Goal: Browse casually

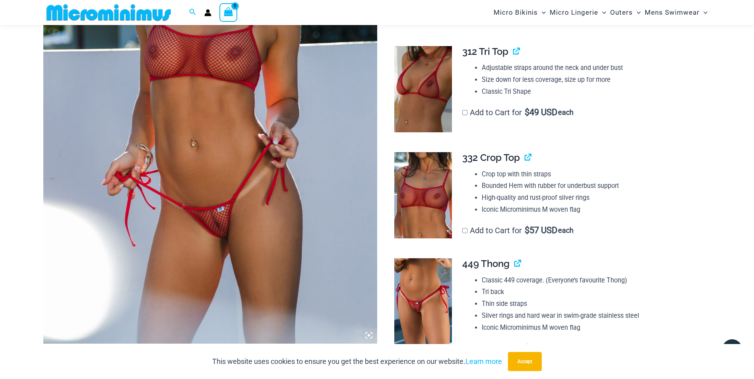
scroll to position [310, 0]
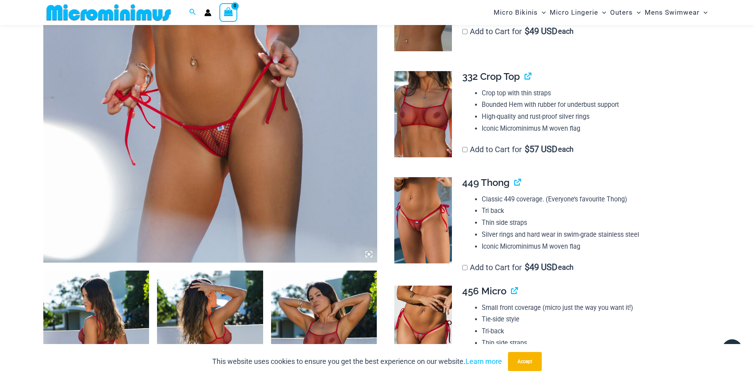
click at [217, 115] on img at bounding box center [210, 12] width 334 height 501
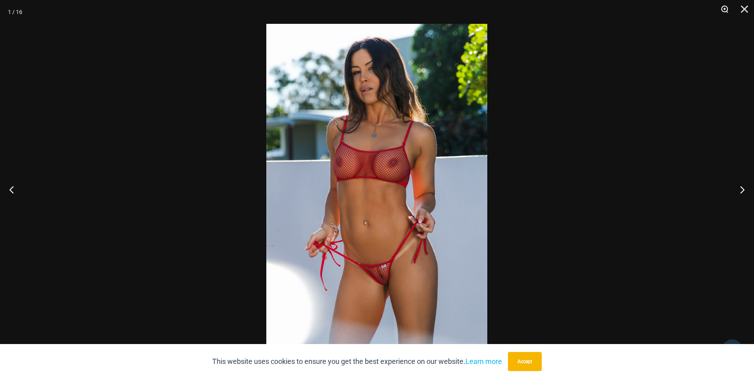
click at [727, 6] on button "Zoom" at bounding box center [722, 12] width 20 height 24
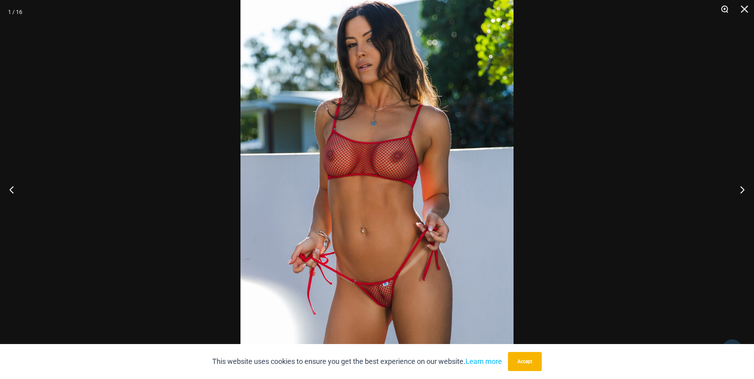
click at [727, 6] on button "Zoom" at bounding box center [722, 12] width 20 height 24
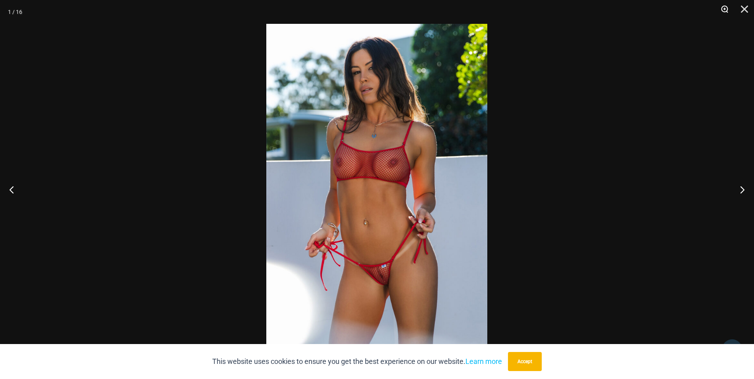
click at [727, 6] on button "Zoom" at bounding box center [722, 12] width 20 height 24
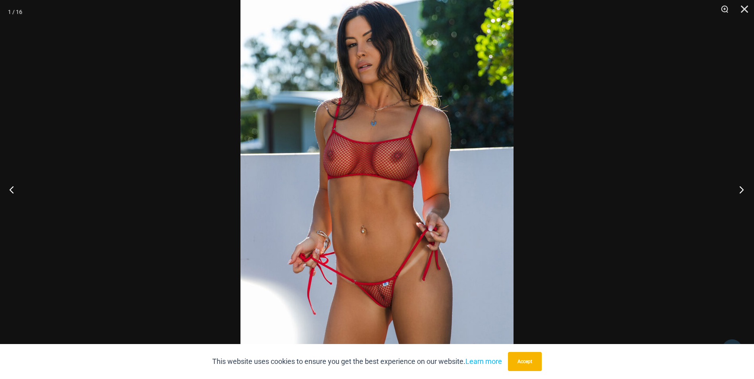
click at [739, 189] on button "Next" at bounding box center [739, 190] width 30 height 40
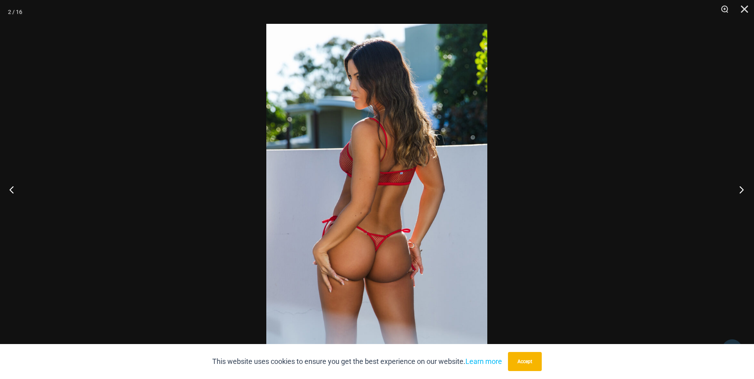
click at [739, 189] on button "Next" at bounding box center [739, 190] width 30 height 40
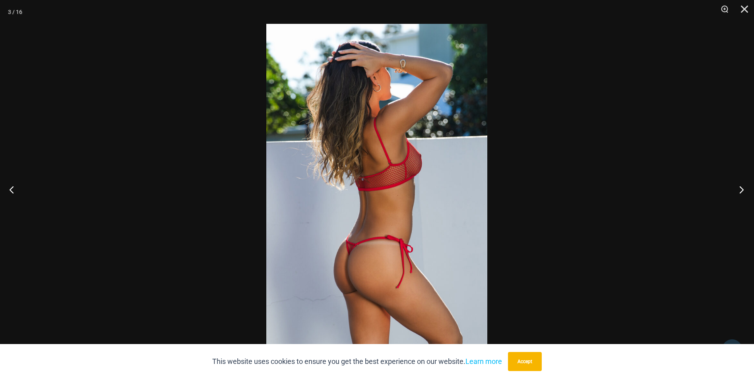
click at [739, 189] on button "Next" at bounding box center [739, 190] width 30 height 40
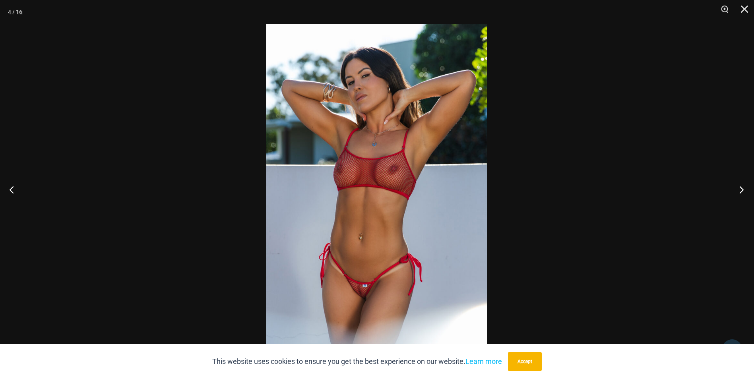
click at [739, 189] on button "Next" at bounding box center [739, 190] width 30 height 40
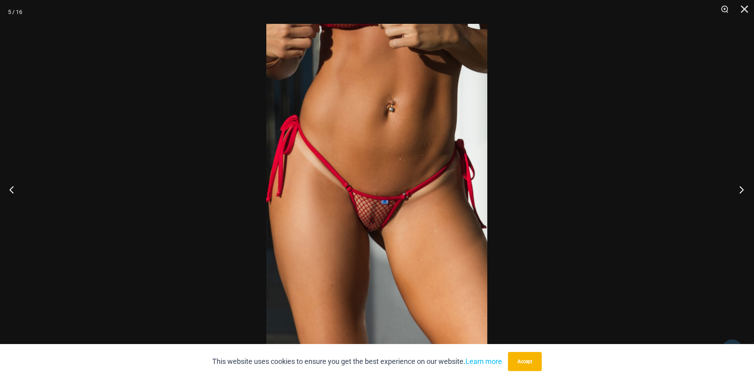
click at [739, 189] on button "Next" at bounding box center [739, 190] width 30 height 40
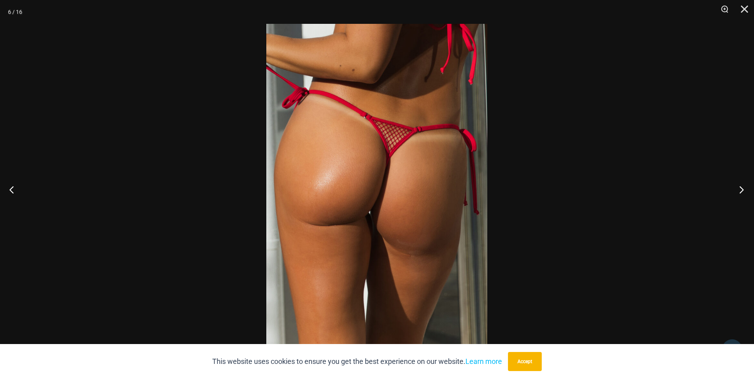
click at [739, 189] on button "Next" at bounding box center [739, 190] width 30 height 40
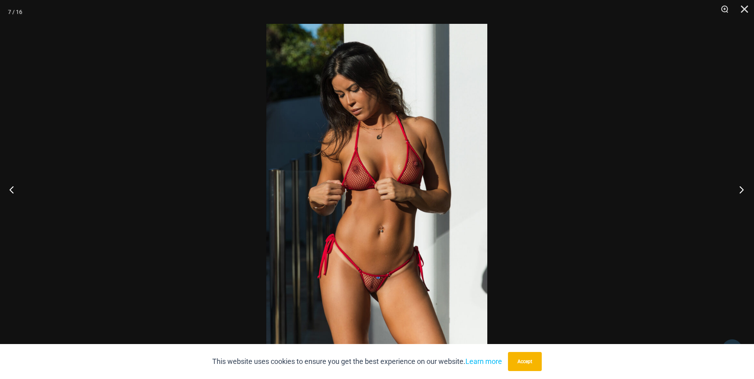
click at [739, 189] on button "Next" at bounding box center [739, 190] width 30 height 40
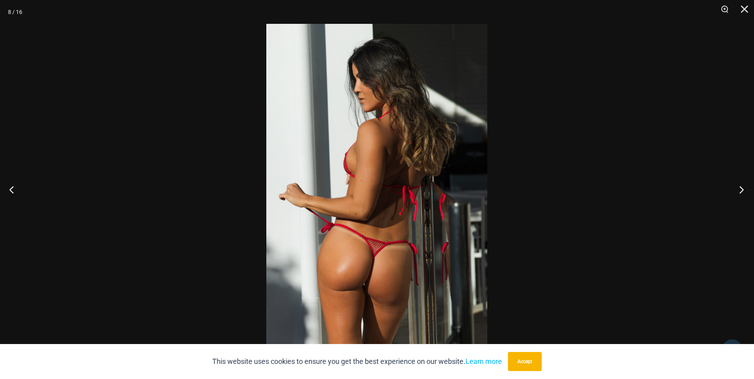
click at [739, 189] on button "Next" at bounding box center [739, 190] width 30 height 40
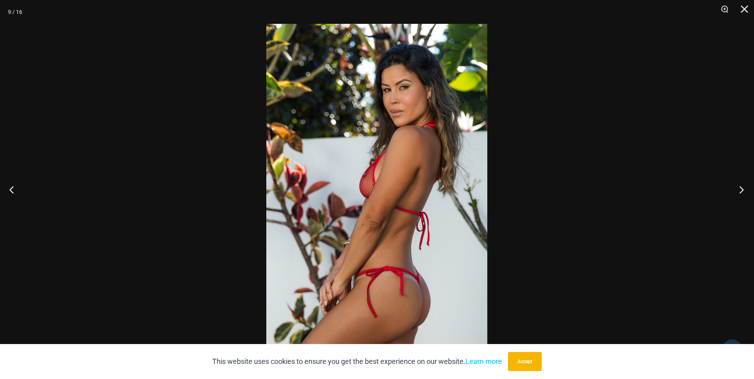
click at [739, 189] on button "Next" at bounding box center [739, 190] width 30 height 40
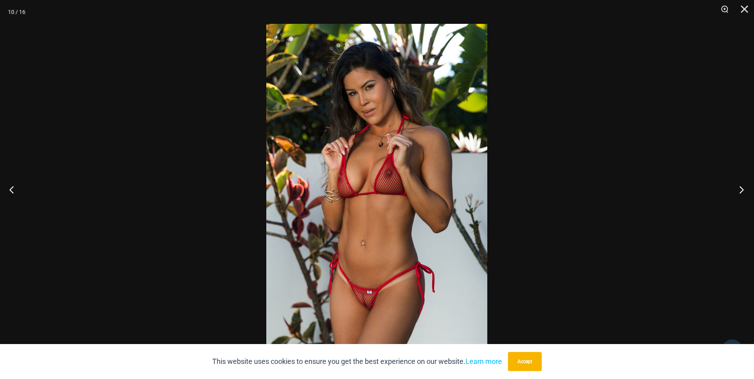
click at [739, 189] on button "Next" at bounding box center [739, 190] width 30 height 40
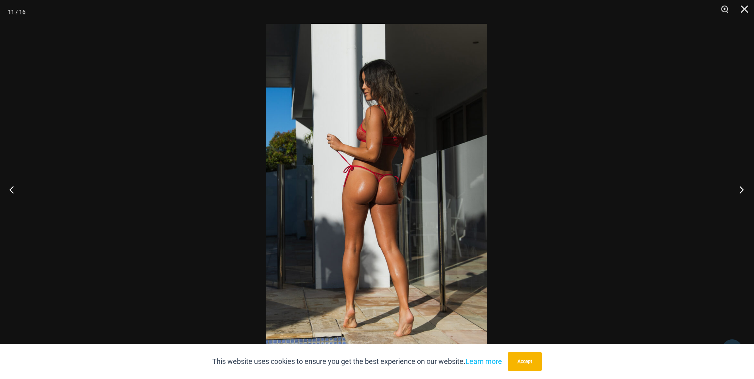
click at [739, 189] on button "Next" at bounding box center [739, 190] width 30 height 40
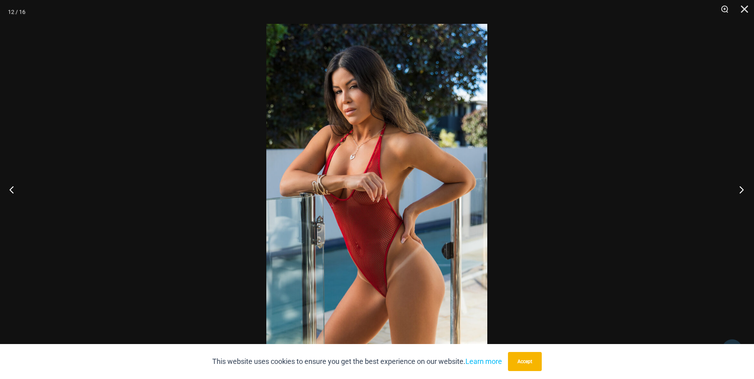
click at [739, 189] on button "Next" at bounding box center [739, 190] width 30 height 40
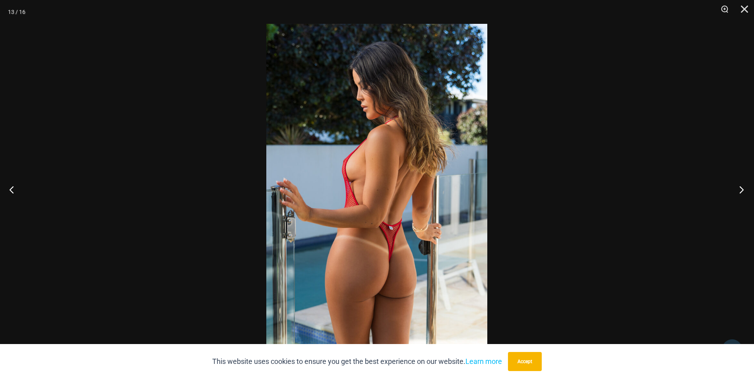
click at [739, 189] on button "Next" at bounding box center [739, 190] width 30 height 40
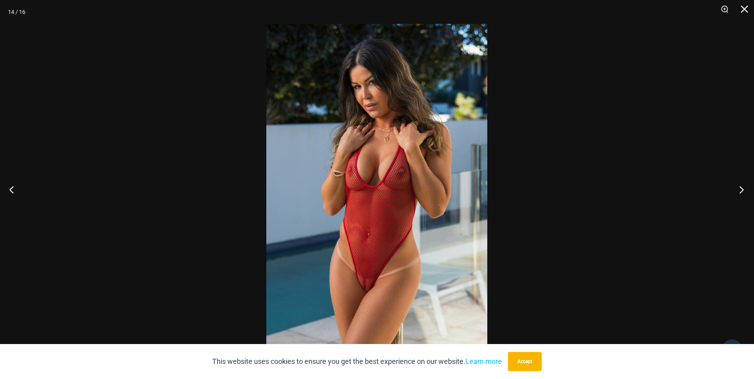
click at [739, 189] on button "Next" at bounding box center [739, 190] width 30 height 40
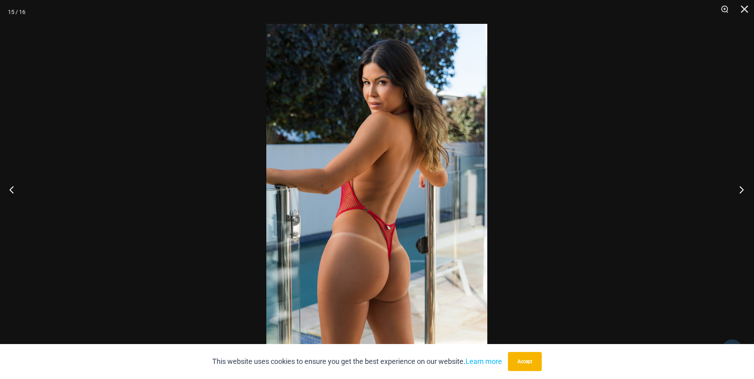
click at [739, 189] on button "Next" at bounding box center [739, 190] width 30 height 40
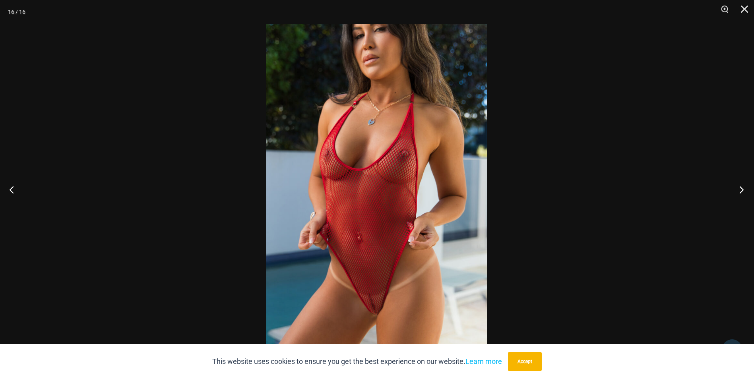
click at [739, 189] on button "Next" at bounding box center [739, 190] width 30 height 40
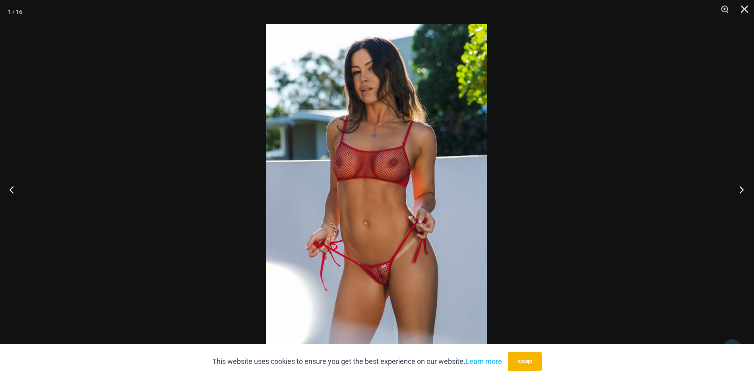
click at [739, 189] on button "Next" at bounding box center [739, 190] width 30 height 40
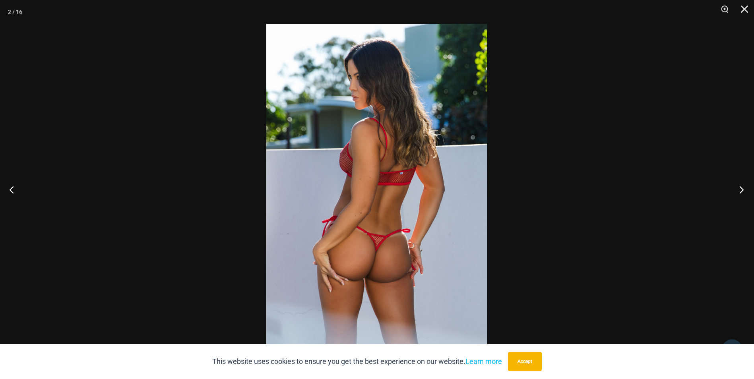
click at [739, 189] on button "Next" at bounding box center [739, 190] width 30 height 40
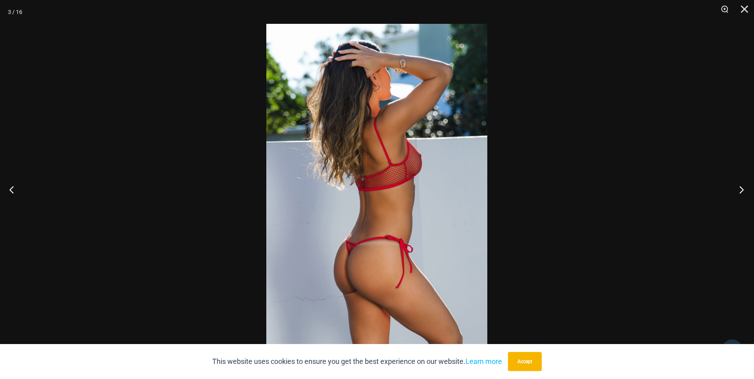
click at [739, 189] on button "Next" at bounding box center [739, 190] width 30 height 40
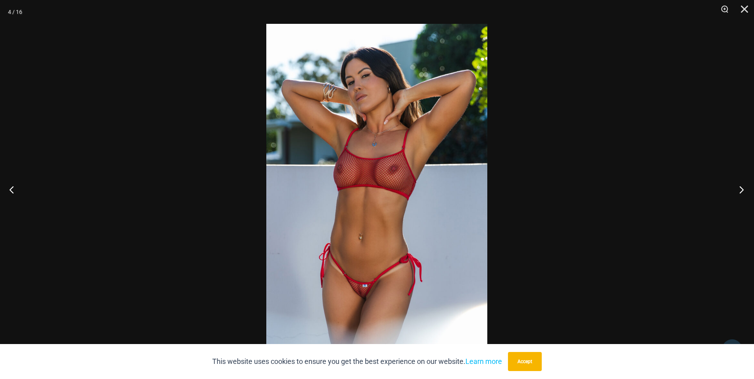
click at [739, 189] on button "Next" at bounding box center [739, 190] width 30 height 40
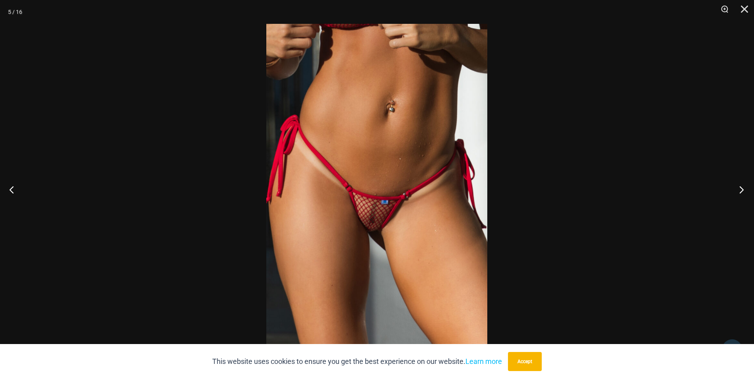
click at [739, 189] on button "Next" at bounding box center [739, 190] width 30 height 40
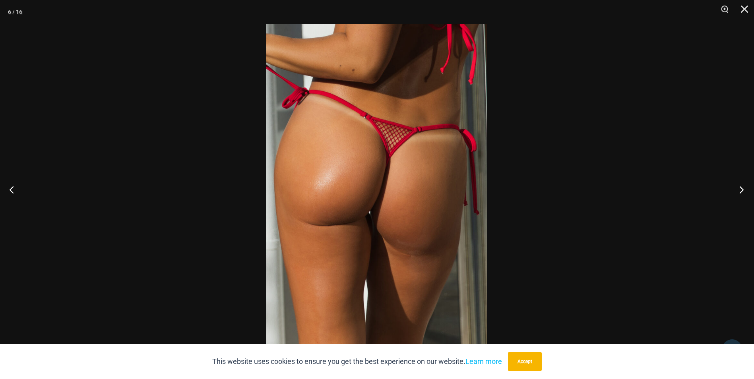
click at [739, 189] on button "Next" at bounding box center [739, 190] width 30 height 40
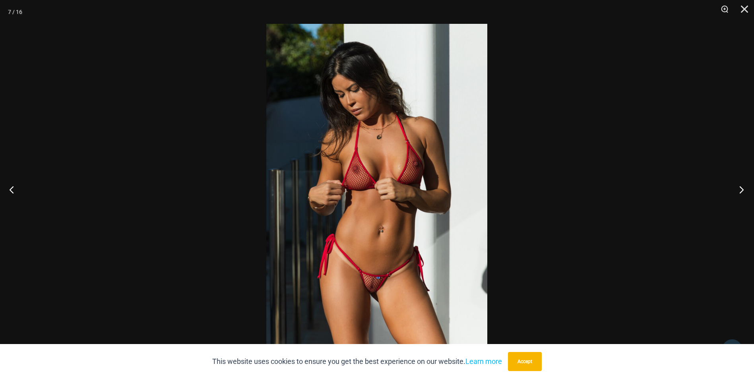
click at [739, 189] on button "Next" at bounding box center [739, 190] width 30 height 40
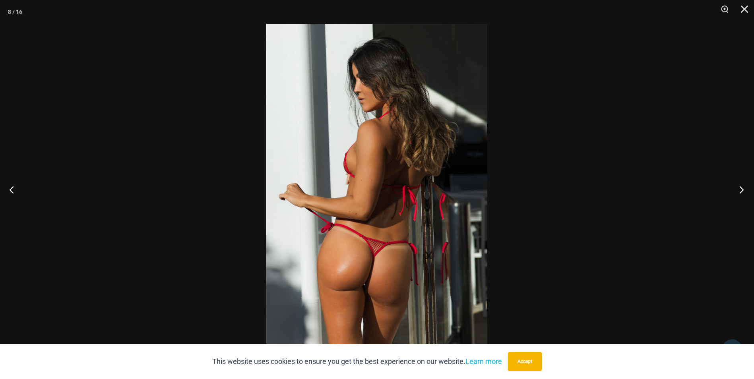
click at [739, 189] on button "Next" at bounding box center [739, 190] width 30 height 40
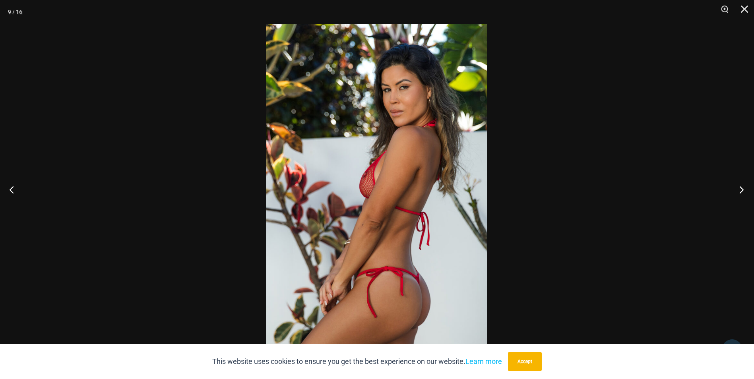
click at [739, 189] on button "Next" at bounding box center [739, 190] width 30 height 40
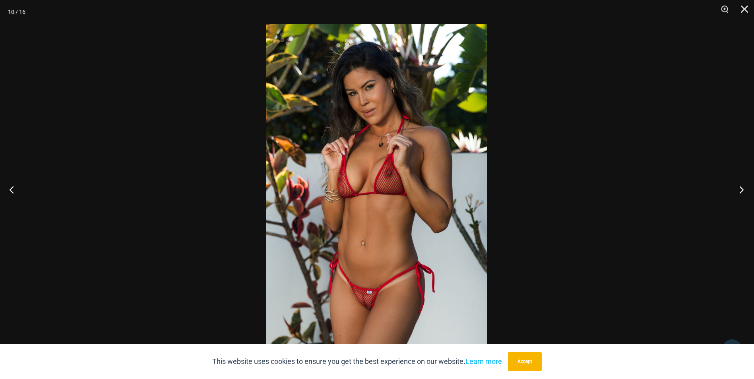
click at [739, 189] on button "Next" at bounding box center [739, 190] width 30 height 40
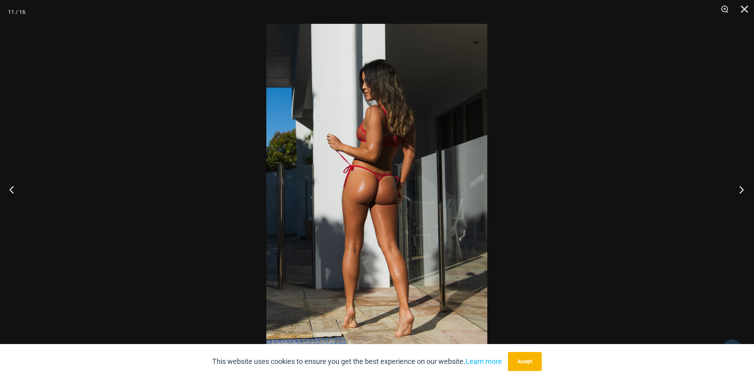
click at [739, 189] on button "Next" at bounding box center [739, 190] width 30 height 40
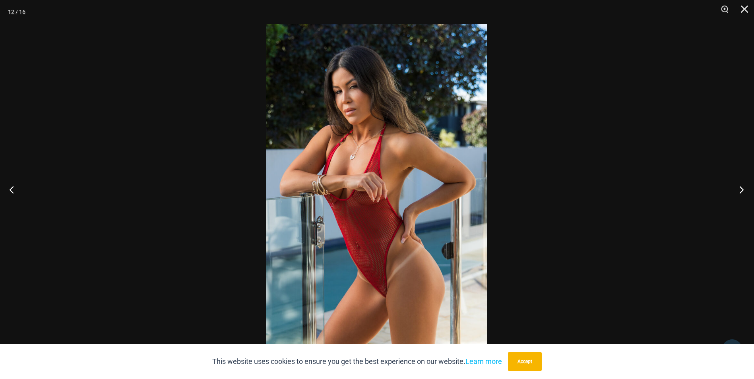
click at [739, 189] on button "Next" at bounding box center [739, 190] width 30 height 40
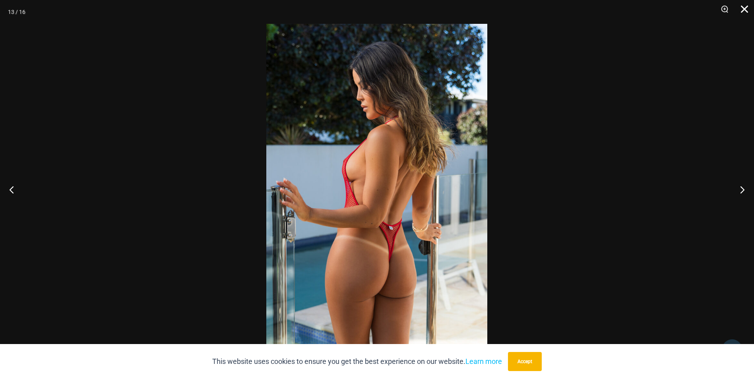
click at [745, 8] on button "Close" at bounding box center [742, 12] width 20 height 24
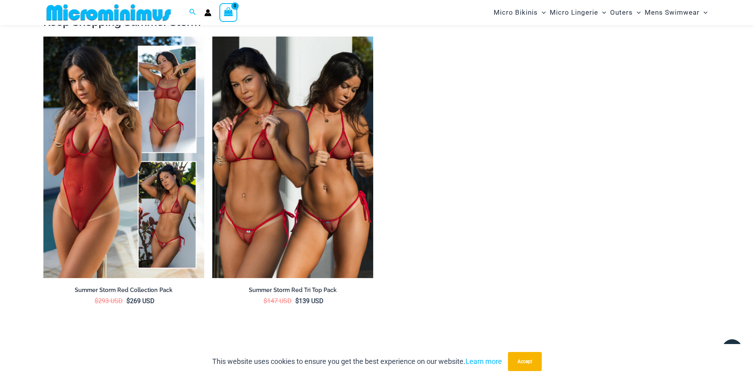
scroll to position [1344, 0]
